Goal: Transaction & Acquisition: Purchase product/service

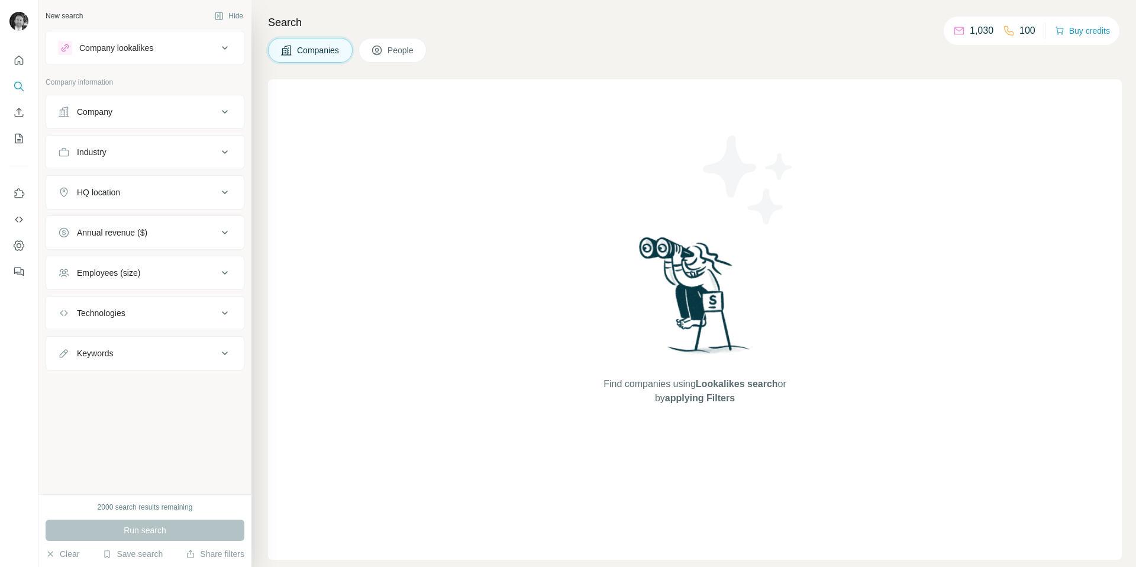
click at [156, 115] on div "Company" at bounding box center [138, 112] width 160 height 12
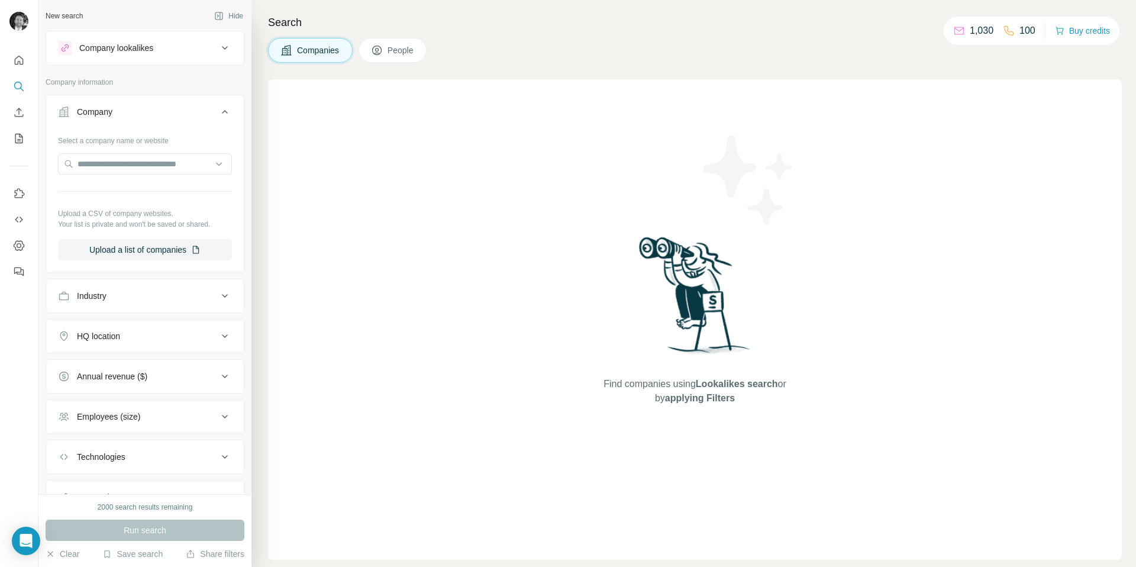
click at [156, 115] on div "Company" at bounding box center [138, 112] width 160 height 12
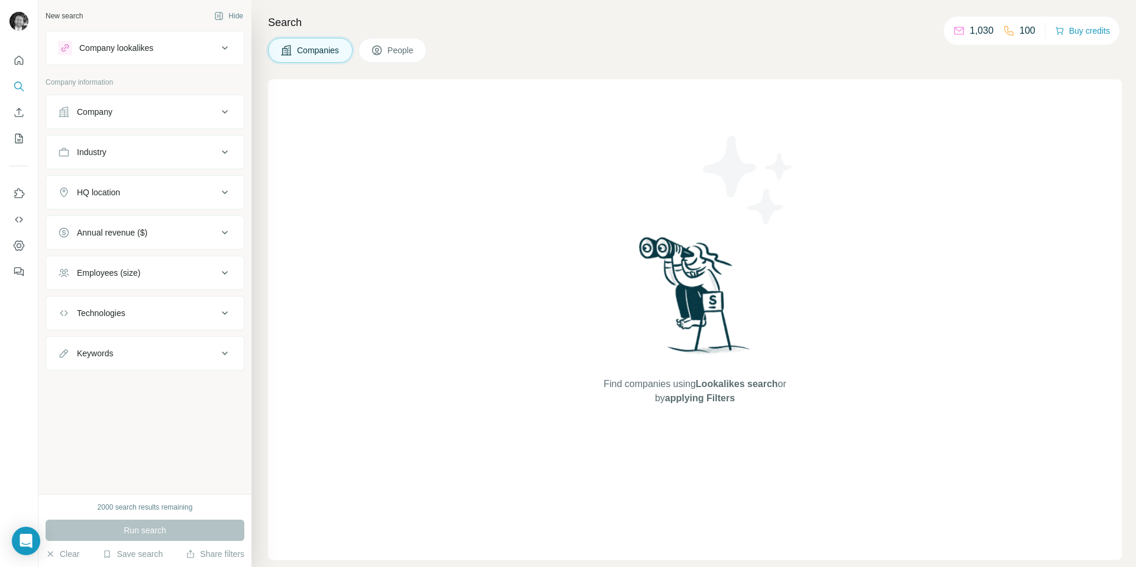
click at [206, 376] on div "New search Hide Company lookalikes Company information Company Industry HQ loca…" at bounding box center [144, 247] width 213 height 494
click at [1084, 24] on button "Buy credits" at bounding box center [1082, 30] width 55 height 17
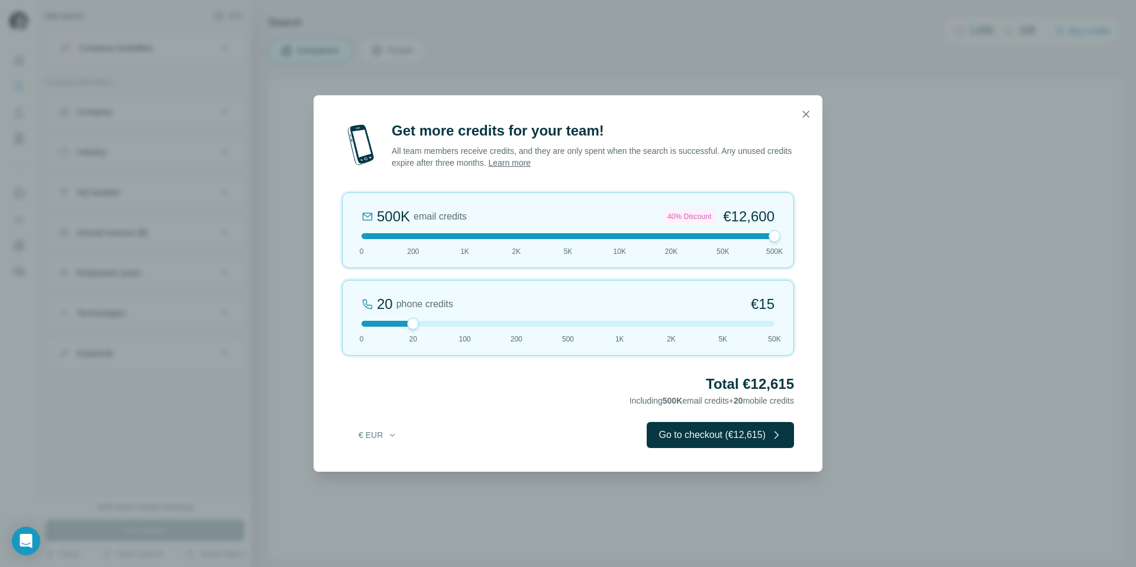
click at [777, 241] on div "500K email credits 40% Discount €12,600 0 200 1K 2K 5K 10K 20K 50K 500K" at bounding box center [568, 230] width 452 height 76
drag, startPoint x: 394, startPoint y: 324, endPoint x: 347, endPoint y: 324, distance: 46.7
click at [347, 324] on div "0 phone credits €0 [PHONE_NUMBER] 1K 2K 5K 50K" at bounding box center [568, 318] width 452 height 76
drag, startPoint x: 775, startPoint y: 238, endPoint x: 730, endPoint y: 237, distance: 45.6
click at [730, 237] on div at bounding box center [567, 236] width 413 height 6
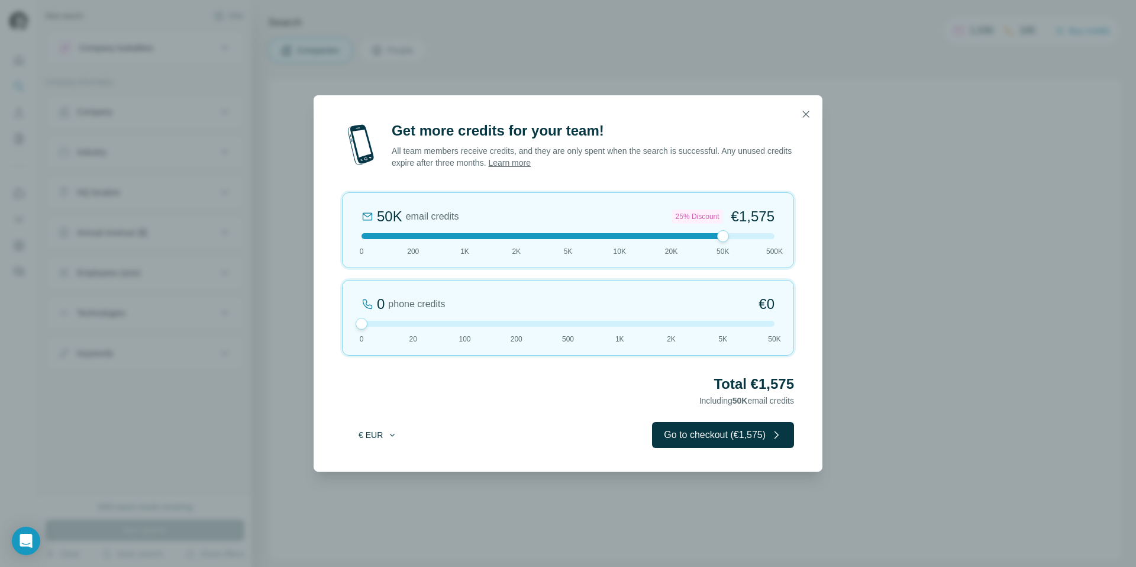
click at [373, 437] on button "€ EUR" at bounding box center [377, 434] width 55 height 21
click at [367, 464] on span "$ USD" at bounding box center [364, 461] width 24 height 12
drag, startPoint x: 724, startPoint y: 234, endPoint x: 673, endPoint y: 231, distance: 51.0
click at [673, 231] on div at bounding box center [671, 236] width 12 height 12
drag, startPoint x: 672, startPoint y: 231, endPoint x: 636, endPoint y: 230, distance: 35.5
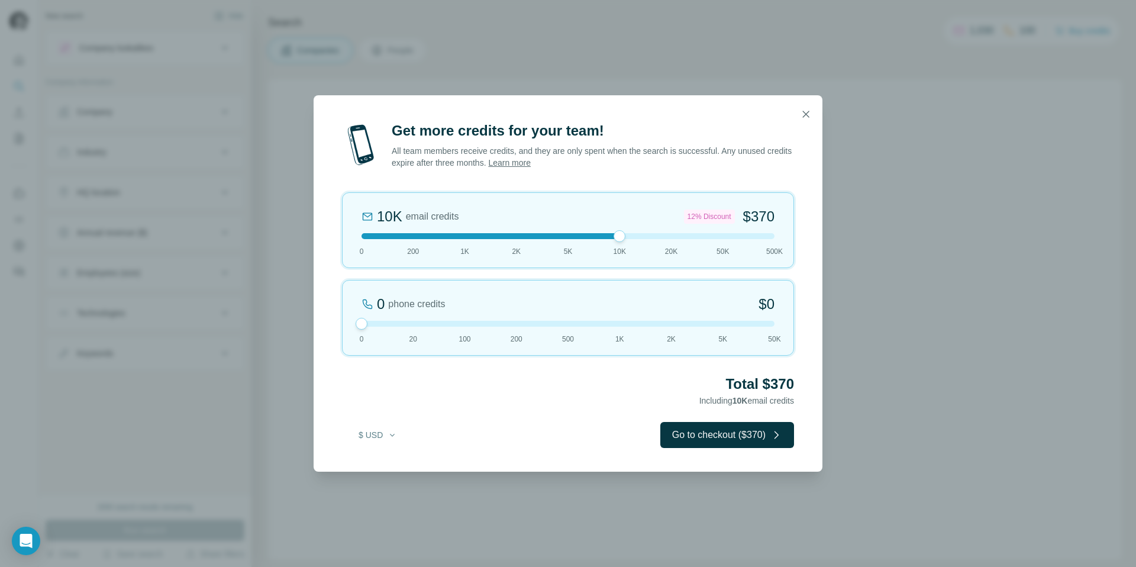
click at [636, 230] on div "10K email credits 12% Discount $370 0 200 1K 2K 5K 10K 20K 50K 500K" at bounding box center [568, 230] width 452 height 76
click at [457, 366] on div "Get more credits for your team! All team members receive credits, and they are …" at bounding box center [568, 296] width 509 height 350
click at [807, 111] on icon "button" at bounding box center [806, 114] width 12 height 12
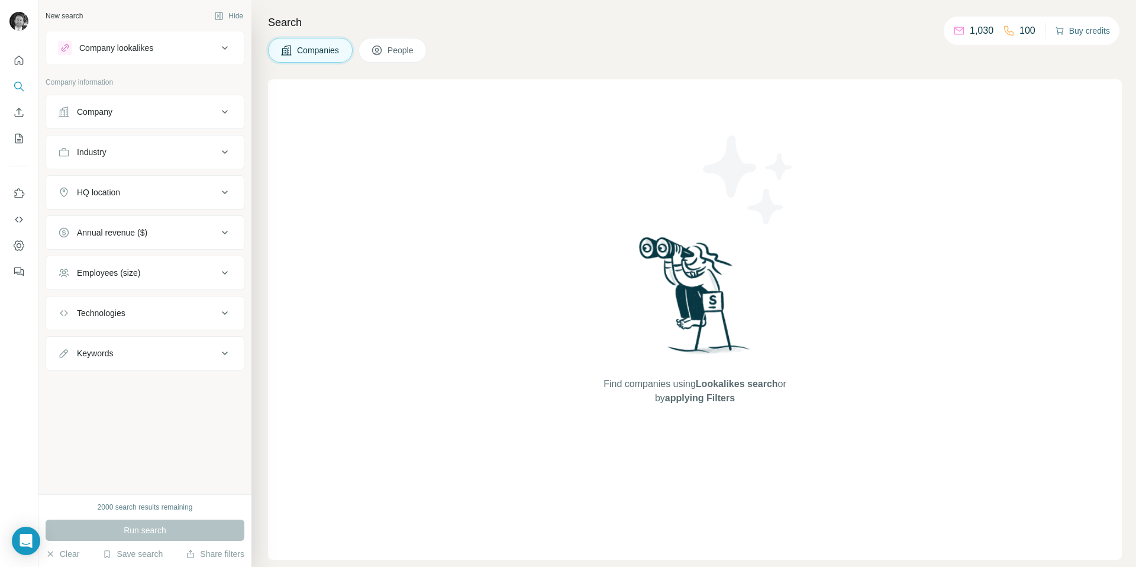
click at [1075, 27] on button "Buy credits" at bounding box center [1082, 30] width 55 height 17
